Goal: Task Accomplishment & Management: Use online tool/utility

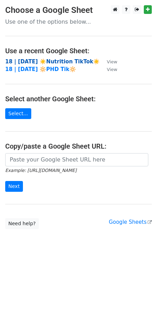
click at [42, 59] on strong "18 | SEP 21 ☀️Nutrition TikTok☀️" at bounding box center [52, 62] width 95 height 6
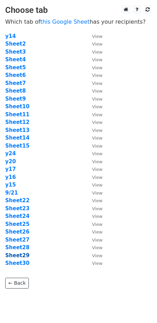
click at [18, 255] on strong "Sheet29" at bounding box center [17, 255] width 24 height 6
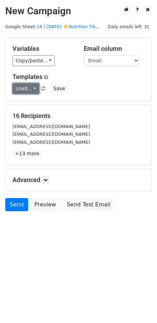
click at [30, 88] on link "Load..." at bounding box center [26, 88] width 27 height 11
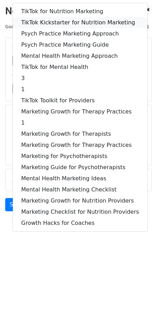
click at [56, 20] on link "TikTok Kickstarter for Nutrition Marketing" at bounding box center [80, 22] width 135 height 11
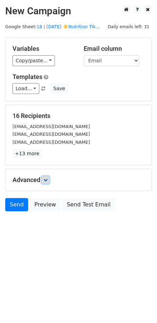
click at [44, 178] on link at bounding box center [46, 180] width 8 height 8
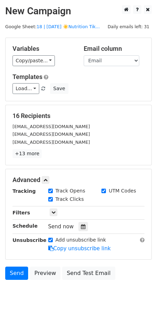
click at [5, 173] on div "Advanced Tracking Track Opens UTM Codes Track Clicks Filters Only include sprea…" at bounding box center [78, 214] width 147 height 91
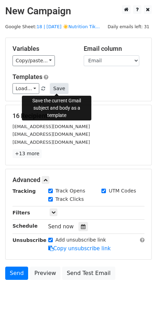
click at [53, 87] on button "Save" at bounding box center [59, 88] width 18 height 11
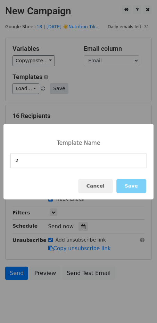
type input "2"
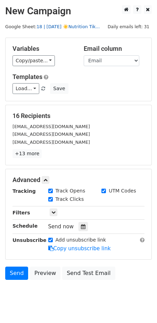
click at [78, 27] on link "18 | SEP 21 ☀️Nutrition Tik..." at bounding box center [68, 26] width 63 height 5
click at [81, 226] on icon at bounding box center [83, 226] width 5 height 5
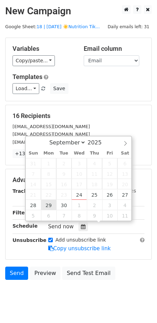
type input "2025-09-29 12:00"
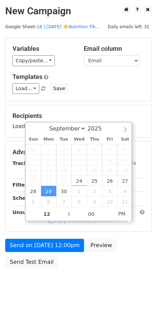
click at [24, 225] on div "Unsubscribe" at bounding box center [25, 217] width 36 height 16
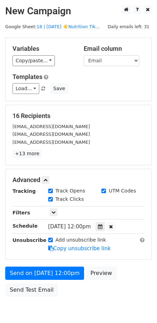
click at [21, 265] on form "Variables Copy/paste... {{Name}} {{Email}} Email column Name Email Templates Lo…" at bounding box center [78, 169] width 147 height 263
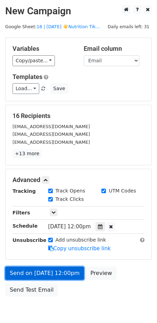
click at [18, 270] on link "Send on Sep 29 at 12:00pm" at bounding box center [44, 273] width 79 height 13
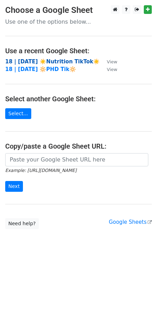
click at [47, 60] on strong "18 | SEP 21 ☀️Nutrition TikTok☀️" at bounding box center [52, 62] width 95 height 6
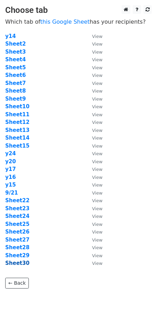
click at [21, 263] on strong "Sheet30" at bounding box center [17, 263] width 24 height 6
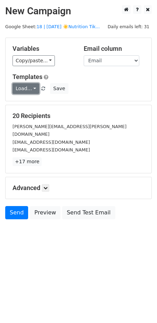
click at [30, 91] on link "Load..." at bounding box center [26, 88] width 27 height 11
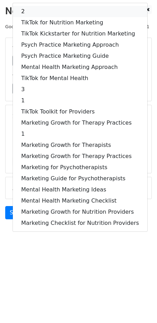
click at [39, 11] on link "2" at bounding box center [80, 11] width 135 height 11
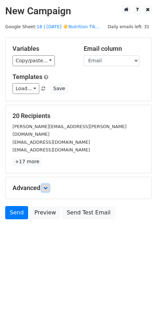
click at [46, 186] on icon at bounding box center [46, 188] width 4 height 4
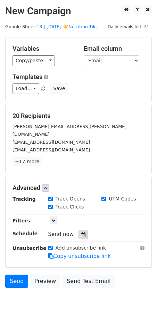
click at [81, 232] on icon at bounding box center [83, 234] width 5 height 5
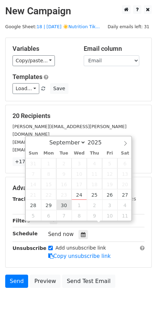
type input "2025-09-30 12:00"
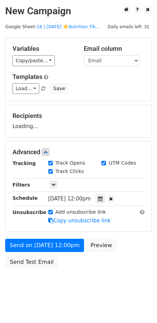
click at [4, 236] on main "New Campaign Daily emails left: 31 Google Sheet: 18 | SEP 21 ☀️Nutrition Tik...…" at bounding box center [78, 138] width 157 height 267
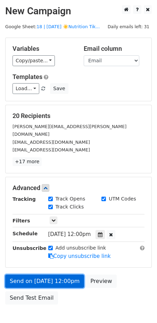
click at [59, 275] on link "Send on Sep 30 at 12:00pm" at bounding box center [44, 281] width 79 height 13
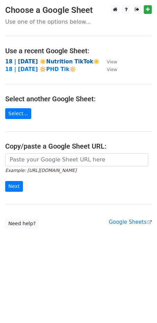
click at [50, 59] on strong "18 | [DATE] ☀️Nutrition TikTok☀️" at bounding box center [52, 62] width 95 height 6
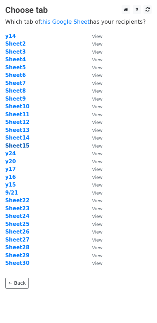
click at [18, 146] on strong "Sheet15" at bounding box center [17, 146] width 24 height 6
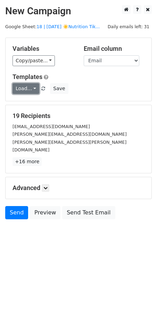
click at [25, 86] on link "Load..." at bounding box center [26, 88] width 27 height 11
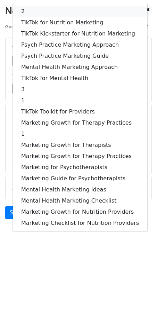
click at [43, 12] on link "2" at bounding box center [80, 11] width 135 height 11
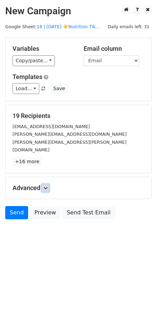
click at [48, 184] on link at bounding box center [46, 188] width 8 height 8
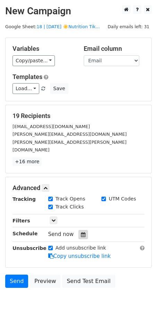
click at [79, 230] on div at bounding box center [83, 234] width 9 height 9
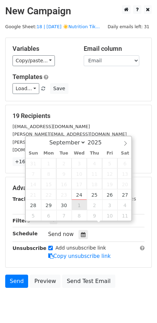
type input "2025-10-01 12:00"
select select "9"
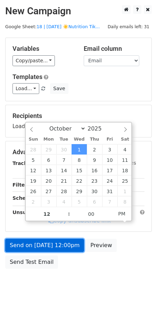
click at [57, 242] on link "Send on Oct 1 at 12:00pm" at bounding box center [44, 245] width 79 height 13
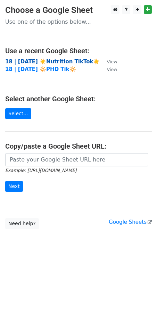
click at [56, 59] on strong "18 | SEP 21 ☀️Nutrition TikTok☀️" at bounding box center [52, 62] width 95 height 6
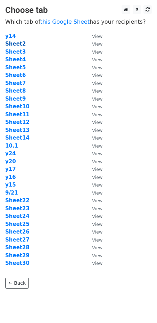
click at [17, 46] on strong "Sheet2" at bounding box center [15, 44] width 21 height 6
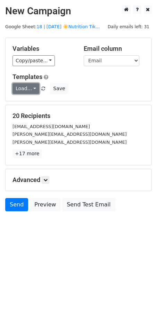
click at [30, 91] on link "Load..." at bounding box center [26, 88] width 27 height 11
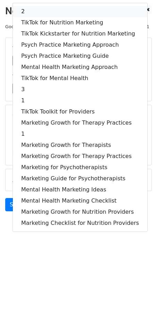
drag, startPoint x: 41, startPoint y: 11, endPoint x: 41, endPoint y: 106, distance: 95.1
click at [41, 11] on link "2" at bounding box center [80, 11] width 135 height 11
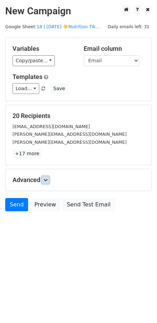
click at [46, 180] on icon at bounding box center [46, 180] width 4 height 4
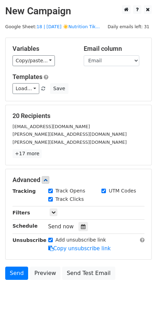
click at [79, 231] on div "Tracking Track Opens UTM Codes Track Clicks Filters Only include spreadsheet ro…" at bounding box center [79, 219] width 132 height 65
click at [81, 227] on icon at bounding box center [83, 226] width 5 height 5
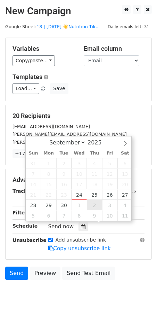
type input "2025-10-02 12:00"
select select "9"
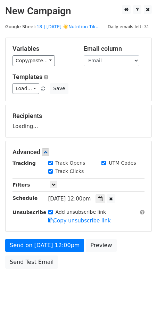
click at [54, 252] on div "Send on Oct 2 at 12:00pm Preview Send Test Email" at bounding box center [78, 255] width 157 height 33
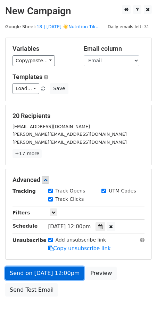
click at [56, 250] on form "Variables Copy/paste... {{Name}} {{Email}} Email column Name Email Templates Lo…" at bounding box center [78, 169] width 147 height 263
click at [46, 270] on link "Send on Oct 2 at 12:00pm" at bounding box center [44, 273] width 79 height 13
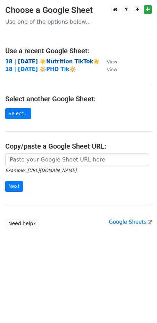
click at [54, 60] on strong "18 | [DATE] ☀️Nutrition TikTok☀️" at bounding box center [52, 62] width 95 height 6
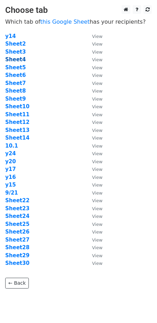
click at [17, 59] on strong "Sheet4" at bounding box center [15, 59] width 21 height 6
click at [18, 53] on strong "Sheet3" at bounding box center [15, 52] width 21 height 6
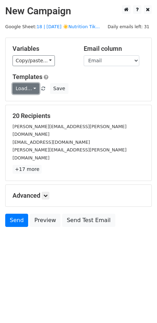
click at [16, 84] on link "Load..." at bounding box center [26, 88] width 27 height 11
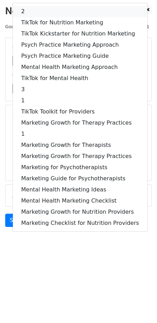
click at [31, 10] on link "2" at bounding box center [80, 11] width 135 height 11
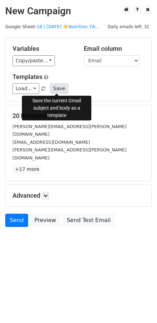
click at [58, 87] on button "Save" at bounding box center [59, 88] width 18 height 11
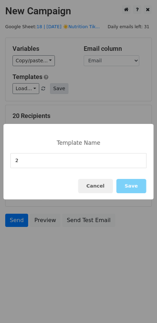
type input "2"
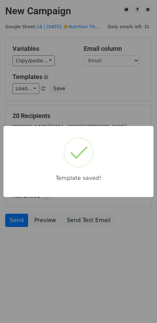
drag, startPoint x: 86, startPoint y: 88, endPoint x: 57, endPoint y: 196, distance: 112.2
click at [86, 89] on div "Template saved!" at bounding box center [78, 161] width 157 height 323
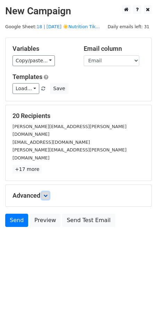
click at [44, 192] on link at bounding box center [46, 196] width 8 height 8
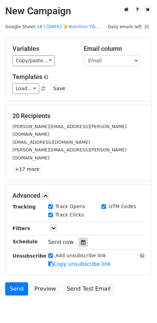
click at [81, 240] on icon at bounding box center [83, 242] width 5 height 5
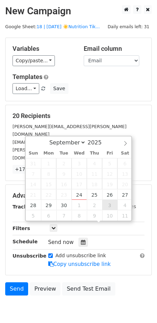
type input "[DATE] 12:00"
select select "9"
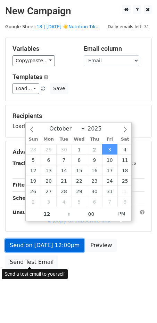
click at [50, 249] on link "Send on [DATE] 12:00pm" at bounding box center [44, 245] width 79 height 13
